Goal: Task Accomplishment & Management: Manage account settings

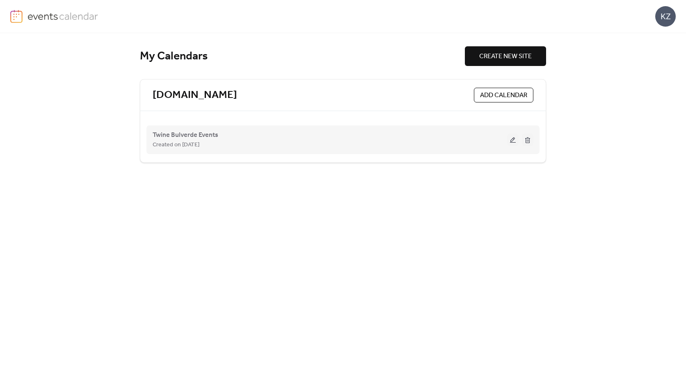
click at [328, 130] on div "Twine Bulverde Events Created on [DATE]" at bounding box center [330, 140] width 354 height 20
click at [508, 141] on button at bounding box center [512, 140] width 11 height 12
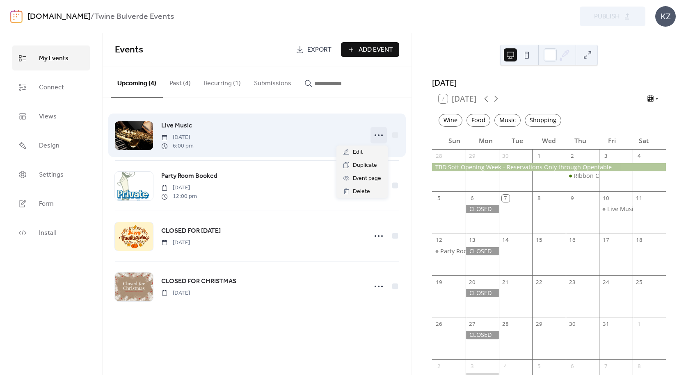
click at [378, 136] on icon at bounding box center [378, 135] width 13 height 13
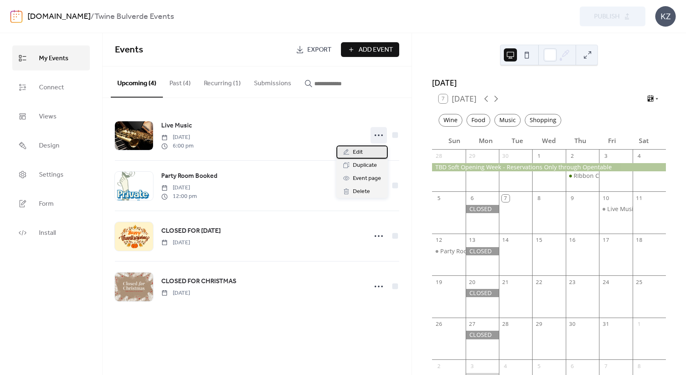
click at [361, 149] on span "Edit" at bounding box center [358, 153] width 10 height 10
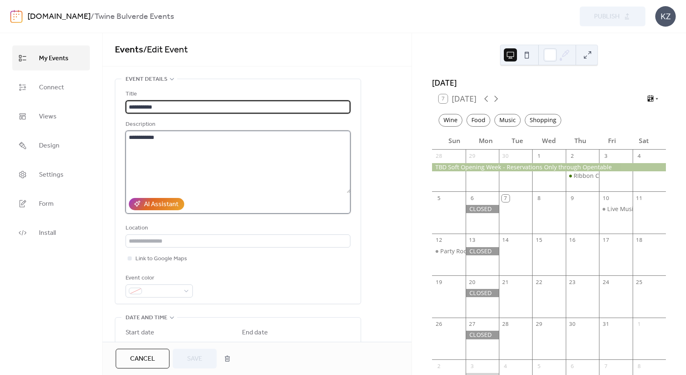
click at [160, 139] on textarea "**********" at bounding box center [237, 162] width 225 height 62
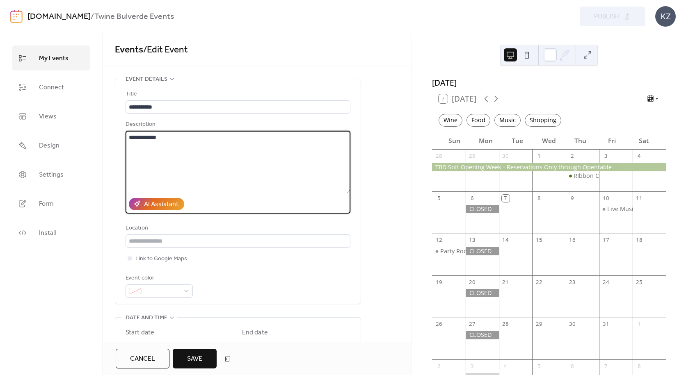
type textarea "**********"
click at [182, 361] on button "Save" at bounding box center [195, 359] width 44 height 20
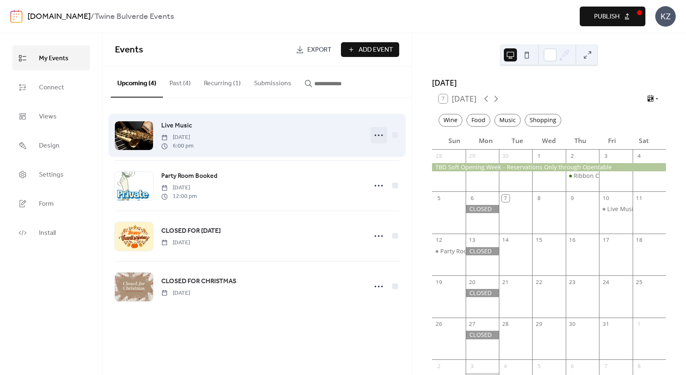
click at [376, 134] on icon at bounding box center [378, 135] width 13 height 13
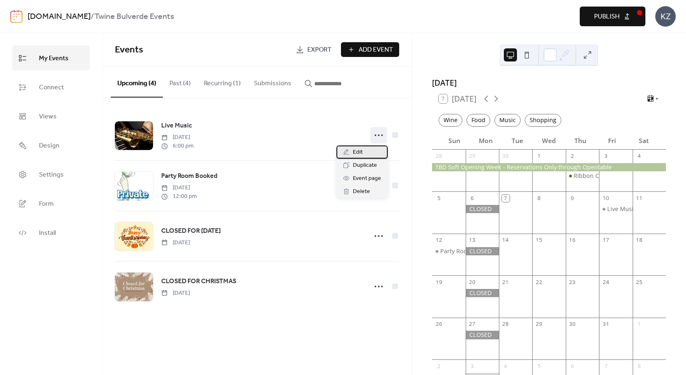
click at [364, 152] on div "Edit" at bounding box center [361, 152] width 51 height 13
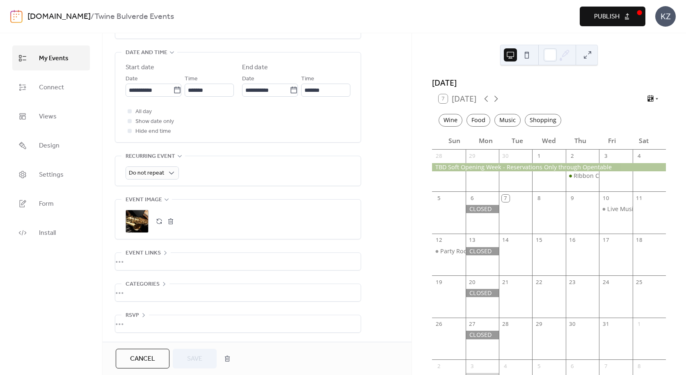
scroll to position [269, 0]
click at [320, 91] on input "*******" at bounding box center [325, 90] width 49 height 13
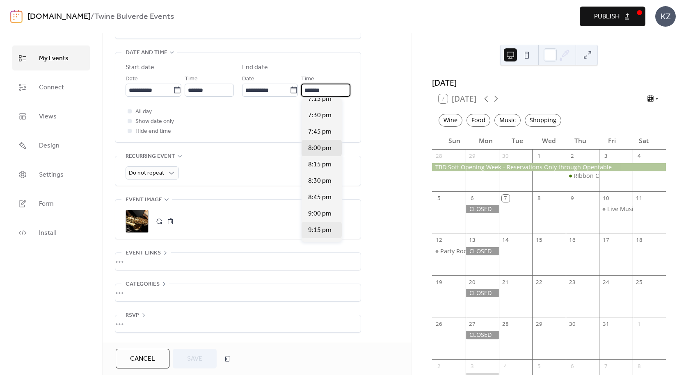
scroll to position [74, 0]
click at [318, 216] on span "9:00 pm" at bounding box center [319, 213] width 23 height 10
type input "*******"
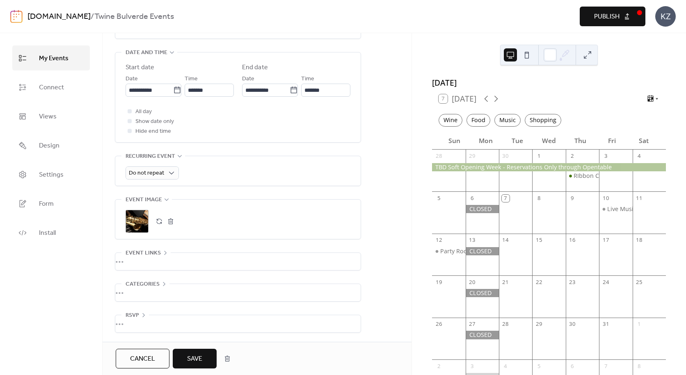
click at [198, 354] on span "Save" at bounding box center [194, 359] width 15 height 10
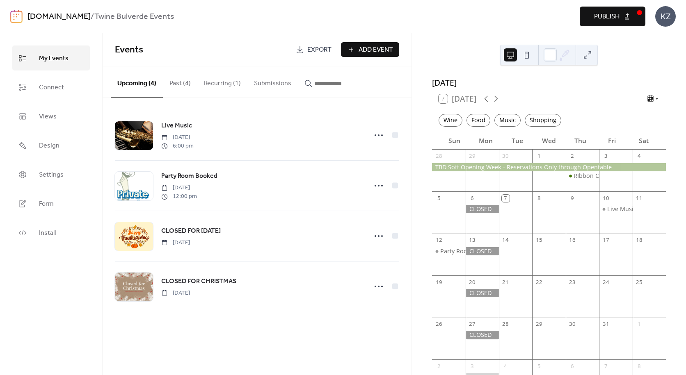
click at [592, 18] on button "Publish" at bounding box center [612, 17] width 66 height 20
click at [673, 19] on div "KZ" at bounding box center [665, 16] width 21 height 21
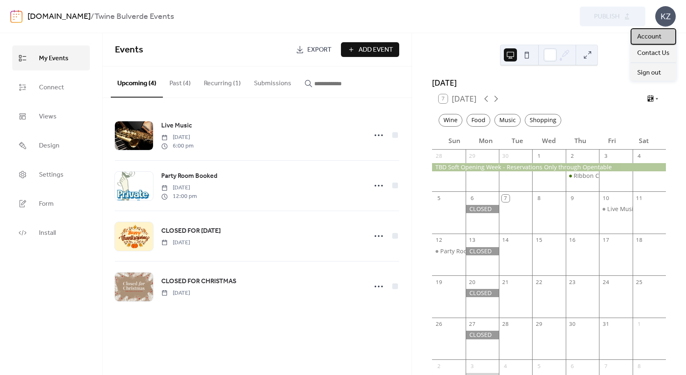
click at [647, 41] on span "Account" at bounding box center [649, 37] width 24 height 10
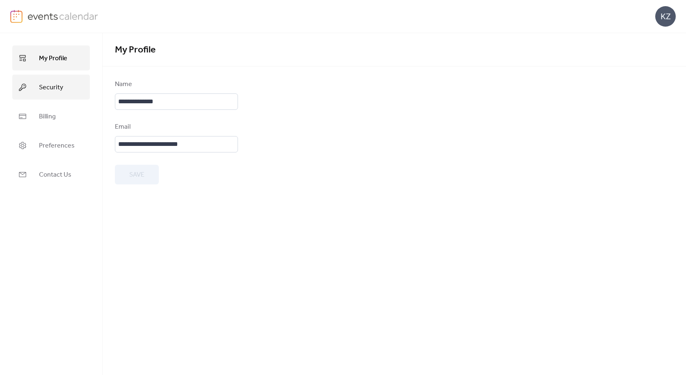
click at [57, 88] on span "Security" at bounding box center [51, 87] width 24 height 13
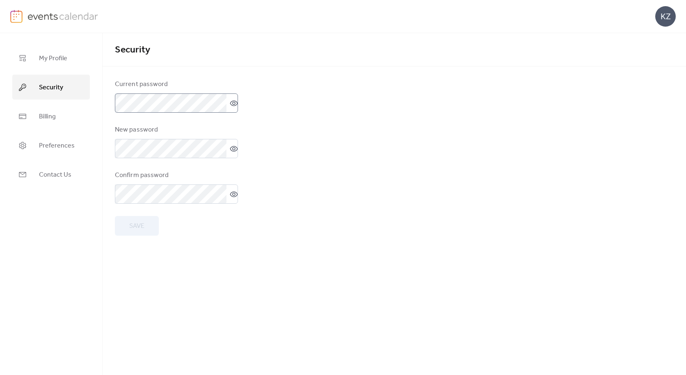
click at [230, 104] on icon at bounding box center [234, 103] width 8 height 8
click at [94, 100] on div "My Profile Security Billing Preferences Contact Us Security Security Current pa…" at bounding box center [343, 204] width 686 height 342
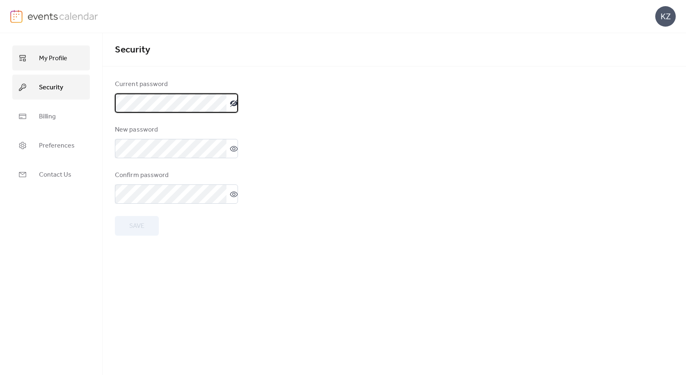
click at [58, 64] on span "My Profile" at bounding box center [53, 58] width 28 height 13
